Goal: Task Accomplishment & Management: Use online tool/utility

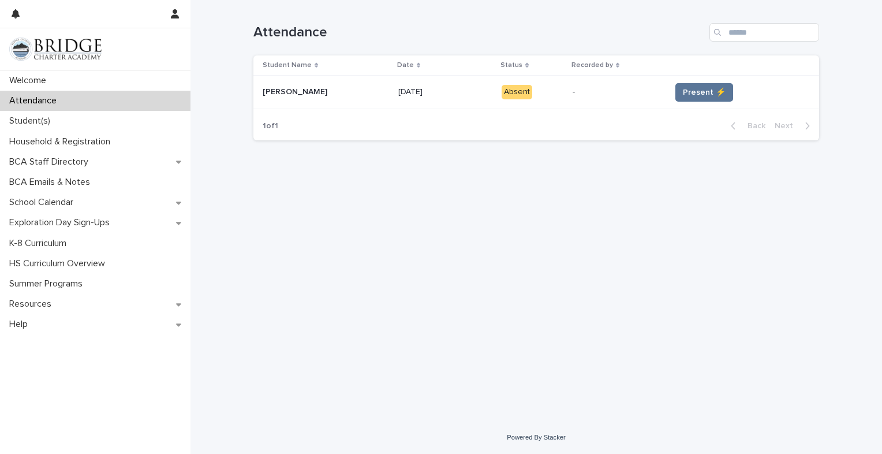
click at [684, 92] on span "Present ⚡" at bounding box center [704, 93] width 43 height 12
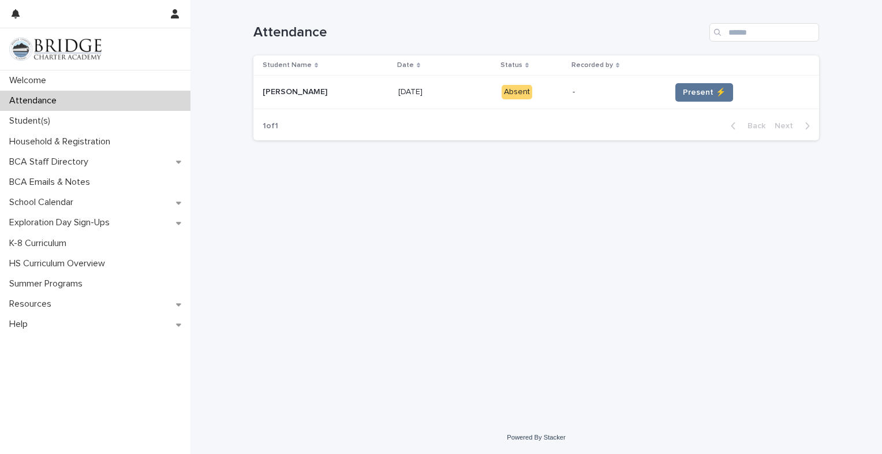
click at [684, 92] on span "Present ⚡" at bounding box center [704, 93] width 43 height 12
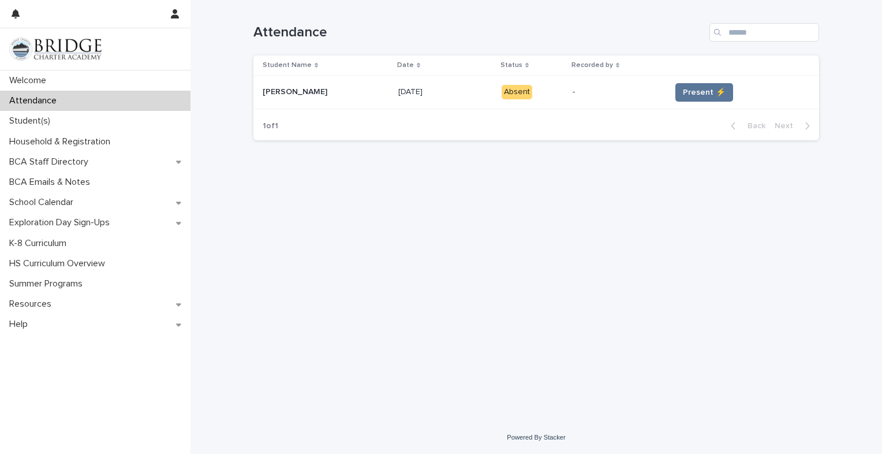
click at [684, 92] on span "Present ⚡" at bounding box center [704, 93] width 43 height 12
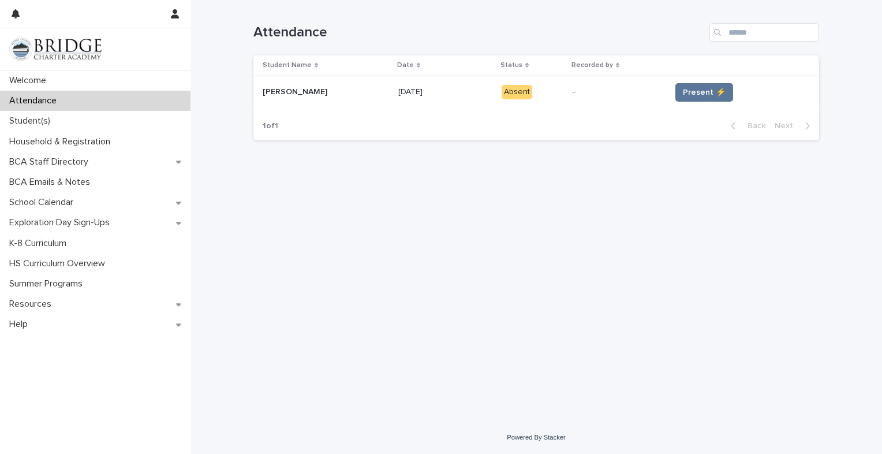
click at [684, 92] on span "Present ⚡" at bounding box center [704, 93] width 43 height 12
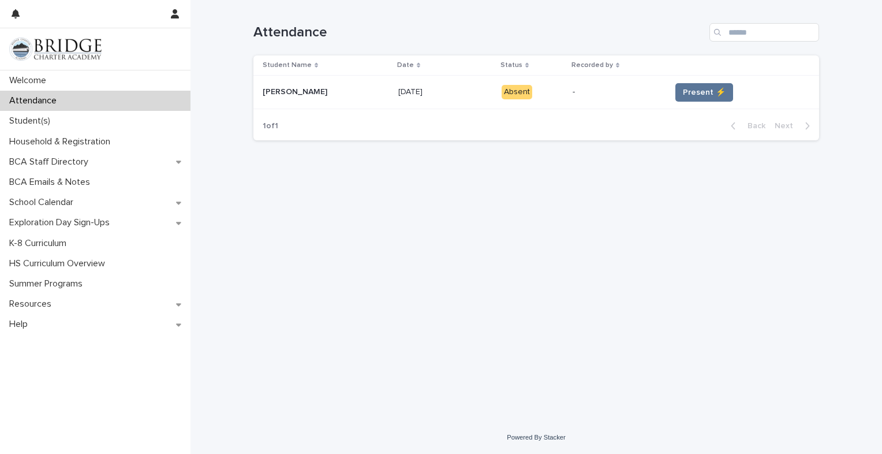
click at [684, 92] on span "Present ⚡" at bounding box center [704, 93] width 43 height 12
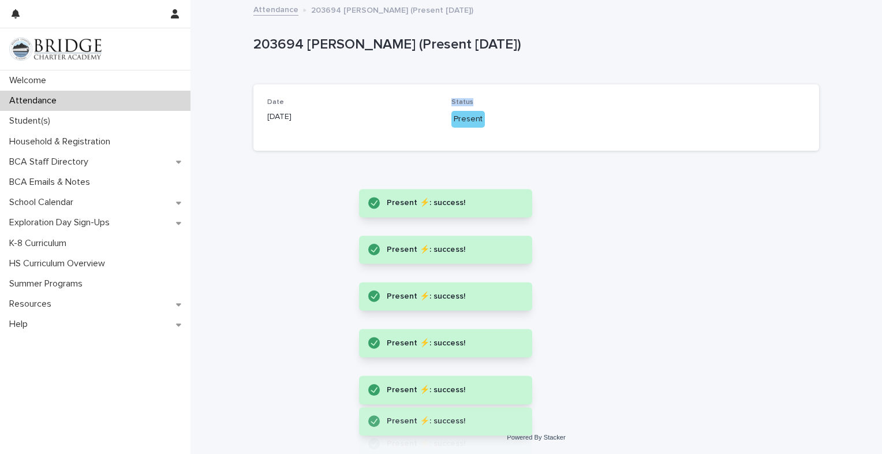
click at [548, 103] on p "Status" at bounding box center [536, 102] width 170 height 8
